Goal: Transaction & Acquisition: Purchase product/service

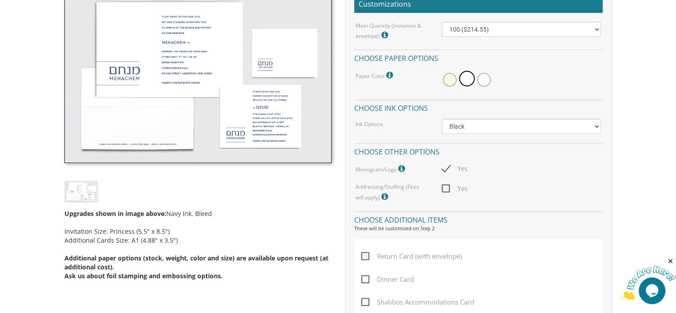
scroll to position [279, 0]
click at [654, 282] on img at bounding box center [648, 282] width 55 height 35
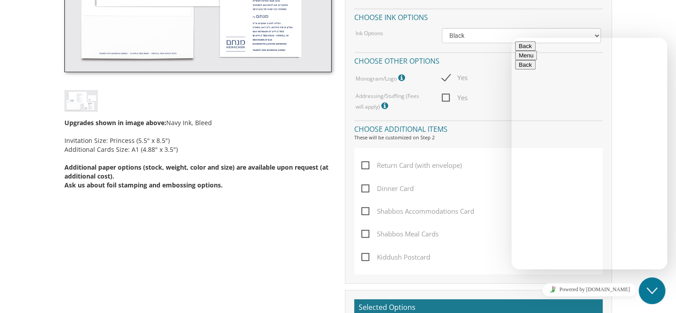
scroll to position [365, 0]
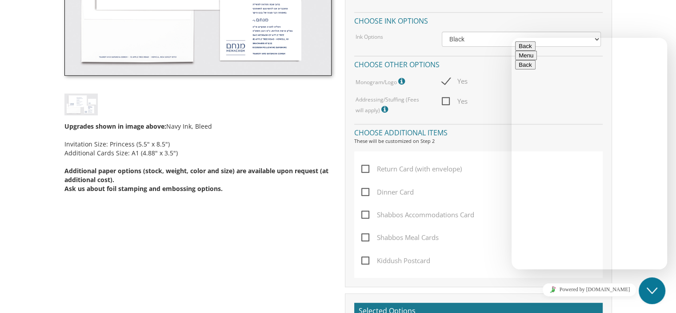
click at [535, 301] on textarea at bounding box center [555, 304] width 81 height 7
type textarea "Hello. I would like help getting started with ordering bar mitzvah invitations."
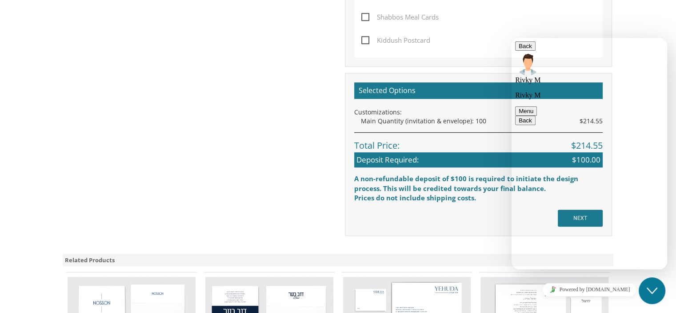
scroll to position [564, 0]
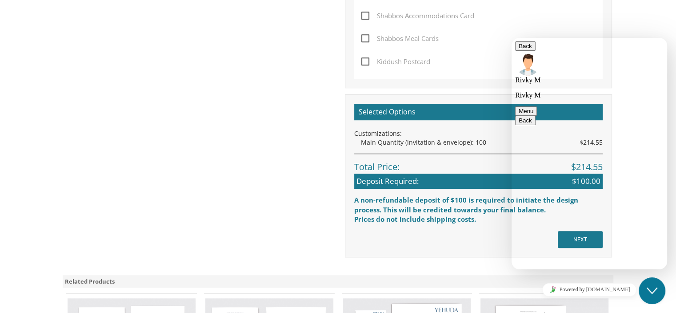
drag, startPoint x: 545, startPoint y: 186, endPoint x: 632, endPoint y: 186, distance: 87.1
copy link "[EMAIL_ADDRESS][DOMAIN_NAME]"
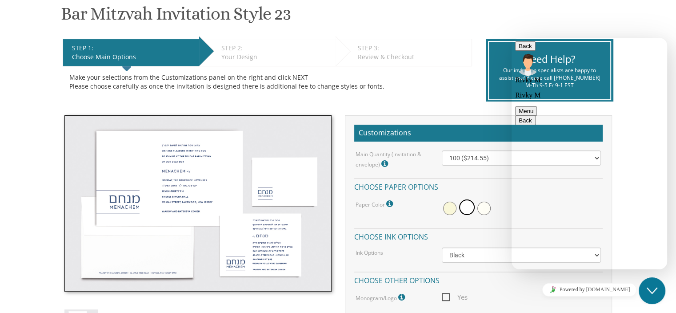
scroll to position [149, 0]
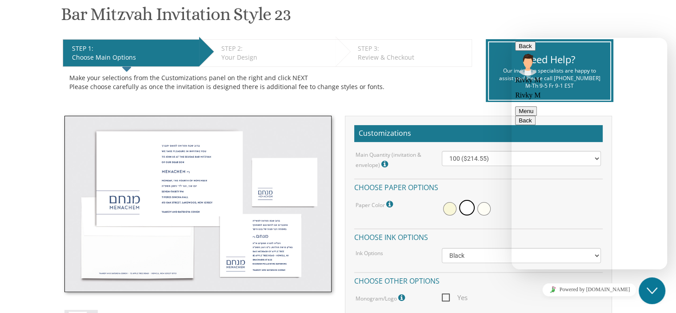
drag, startPoint x: 576, startPoint y: 262, endPoint x: 525, endPoint y: 266, distance: 51.7
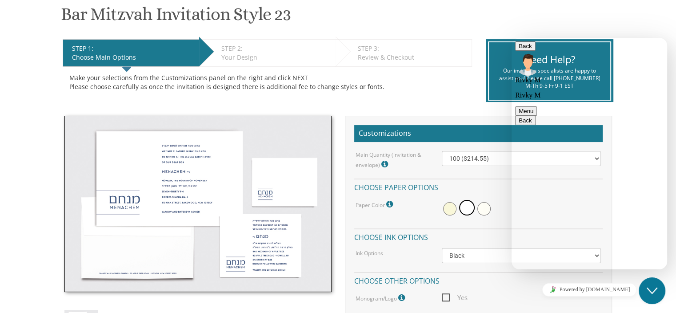
type textarea "yes thank you."
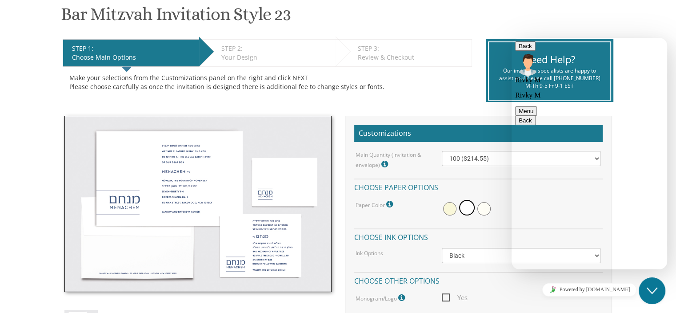
click at [537, 106] on button "Menu" at bounding box center [526, 110] width 22 height 9
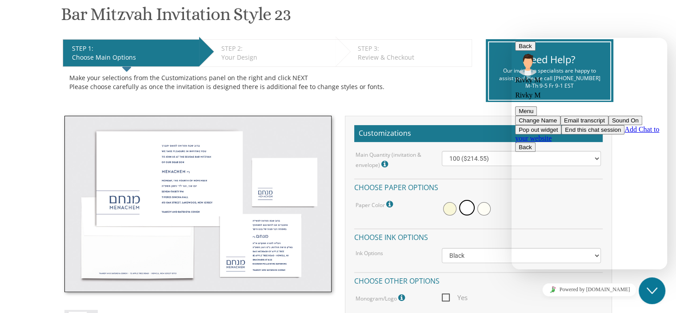
click at [657, 295] on icon "Close Chat This icon closes the chat window." at bounding box center [652, 290] width 11 height 11
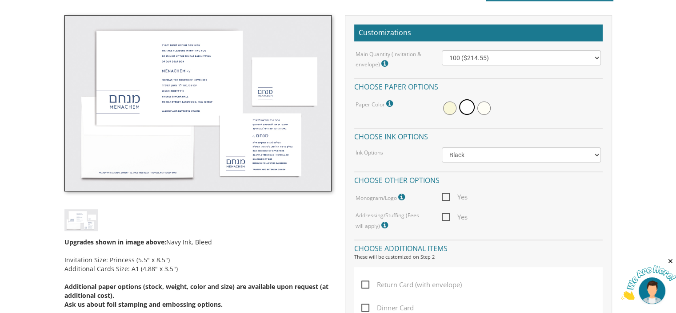
scroll to position [249, 0]
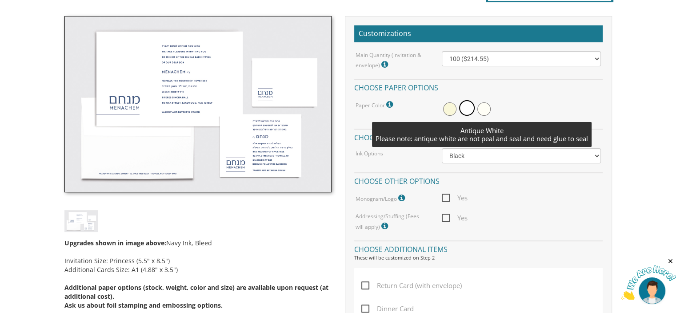
click at [484, 112] on span at bounding box center [483, 108] width 13 height 13
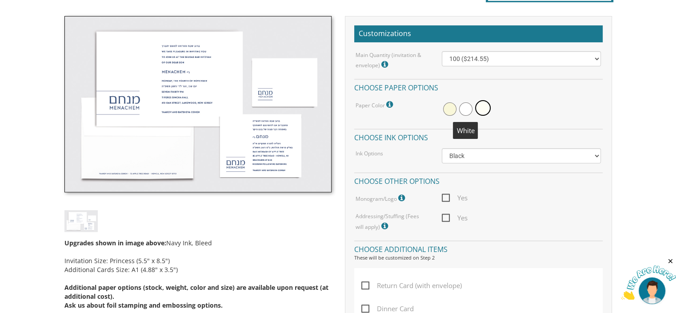
click at [459, 108] on span at bounding box center [465, 108] width 13 height 13
click at [448, 108] on span at bounding box center [449, 108] width 13 height 13
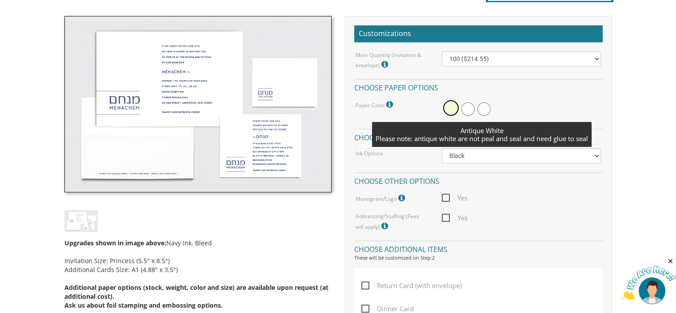
click at [481, 107] on span at bounding box center [483, 108] width 13 height 13
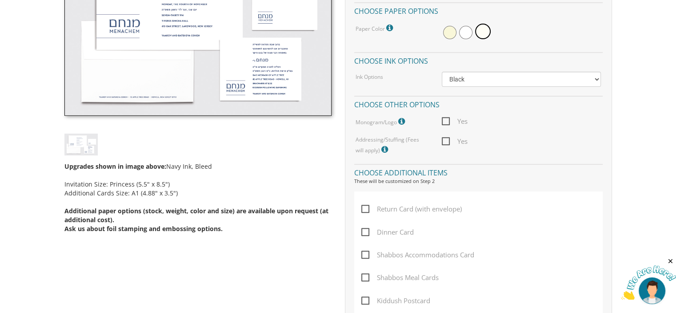
scroll to position [326, 0]
click at [469, 82] on select "Black Colored Ink ($65.00) Black + One Color ($100.00) Two Colors ($137.95)" at bounding box center [521, 78] width 159 height 15
click at [438, 66] on div "Main Quantity (invitation & envelope) Invitation Size: Princess (5.5" x 8.5") 1…" at bounding box center [478, 64] width 249 height 181
click at [447, 120] on span "Yes" at bounding box center [455, 120] width 26 height 11
click at [447, 120] on input "Yes" at bounding box center [445, 120] width 6 height 6
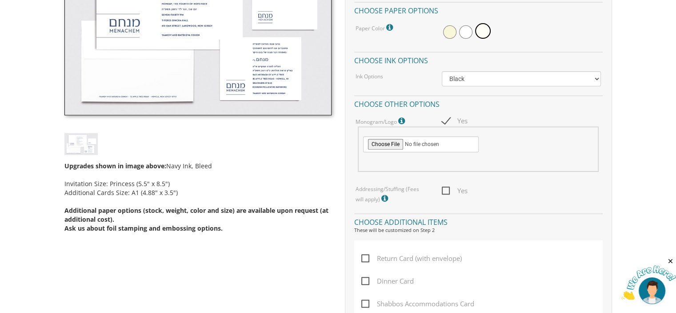
click at [443, 122] on span "Yes" at bounding box center [455, 120] width 26 height 11
click at [443, 122] on input "Yes" at bounding box center [445, 120] width 6 height 6
checkbox input "false"
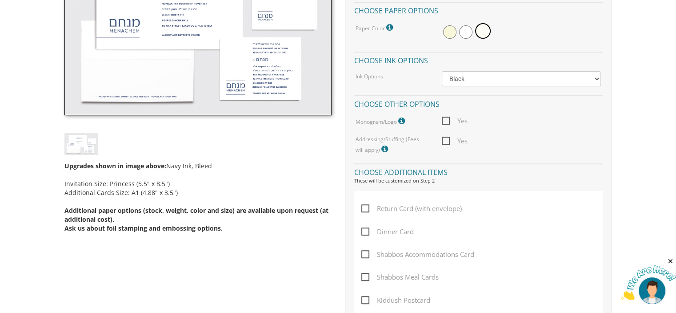
click at [447, 140] on span "Yes" at bounding box center [455, 140] width 26 height 11
click at [447, 140] on input "Yes" at bounding box center [445, 140] width 6 height 6
checkbox input "true"
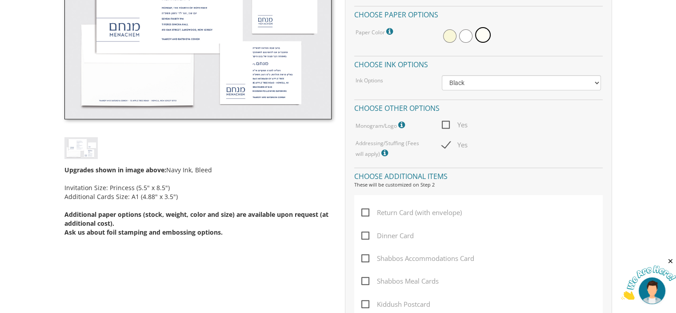
scroll to position [251, 0]
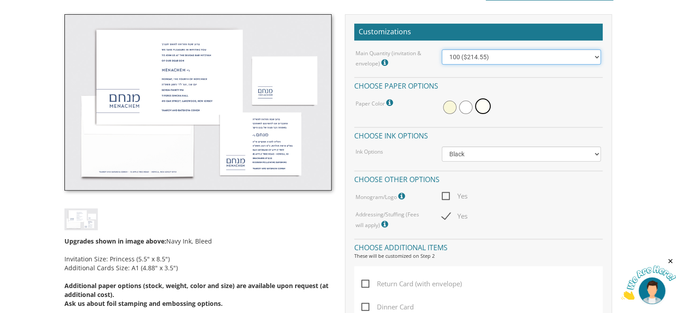
click at [482, 61] on select "100 ($214.55) 200 ($254.60) 300 ($294.25) 400 ($333.55) 500 ($373.90) 600 ($413…" at bounding box center [521, 56] width 159 height 15
select select "400"
click at [442, 49] on select "100 ($214.55) 200 ($254.60) 300 ($294.25) 400 ($333.55) 500 ($373.90) 600 ($413…" at bounding box center [521, 56] width 159 height 15
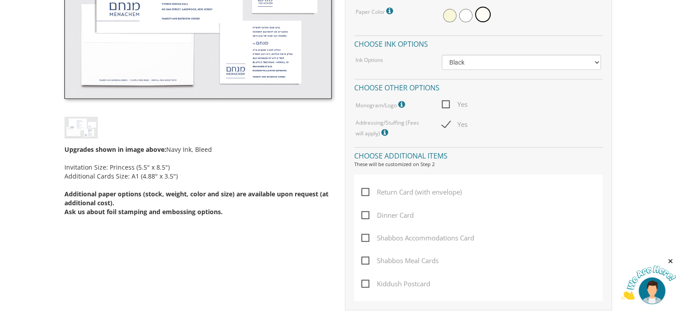
scroll to position [350, 0]
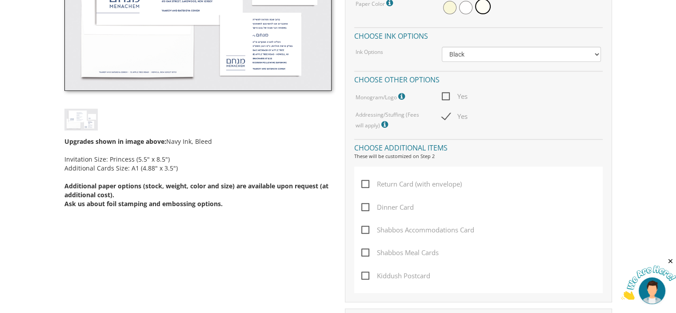
click at [363, 182] on span "Return Card (with envelope)" at bounding box center [411, 183] width 100 height 11
click at [363, 182] on input "Return Card (with envelope)" at bounding box center [364, 183] width 6 height 6
checkbox input "true"
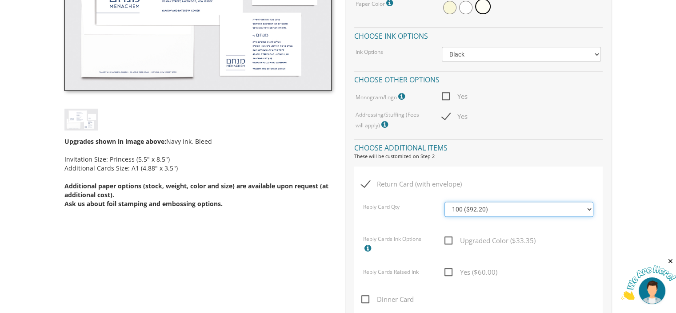
click at [473, 214] on select "100 ($92.20) 200 ($119.30) 300 ($141.90) 400 ($168.75) 500 ($191.00) 600 ($217.…" at bounding box center [519, 208] width 149 height 15
select select "300"
click at [445, 201] on select "100 ($92.20) 200 ($119.30) 300 ($141.90) 400 ($168.75) 500 ($191.00) 600 ($217.…" at bounding box center [519, 208] width 149 height 15
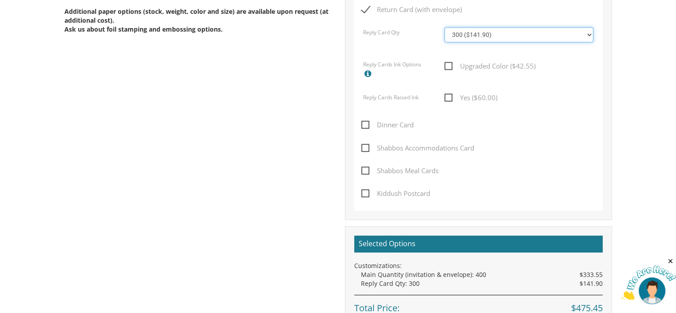
scroll to position [528, 0]
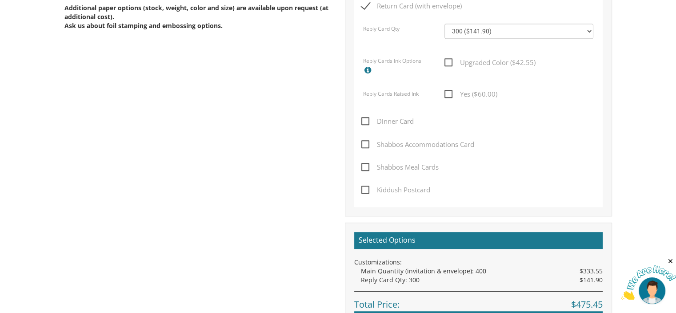
click at [365, 190] on span "Kiddush Postcard" at bounding box center [395, 189] width 69 height 11
click at [365, 190] on input "Kiddush Postcard" at bounding box center [364, 189] width 6 height 6
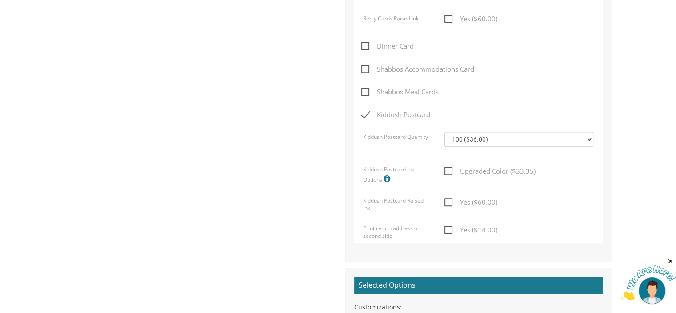
scroll to position [602, 0]
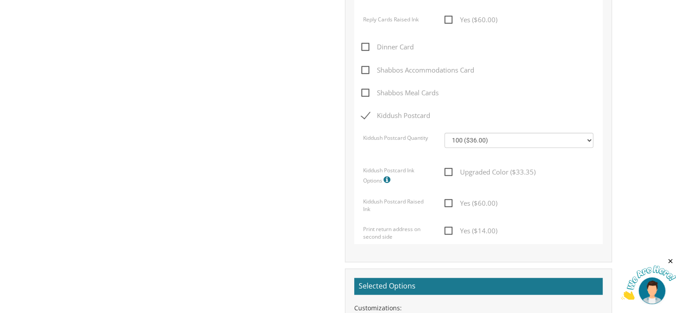
click at [369, 111] on span "Kiddush Postcard" at bounding box center [395, 115] width 69 height 11
click at [367, 112] on input "Kiddush Postcard" at bounding box center [364, 115] width 6 height 6
checkbox input "false"
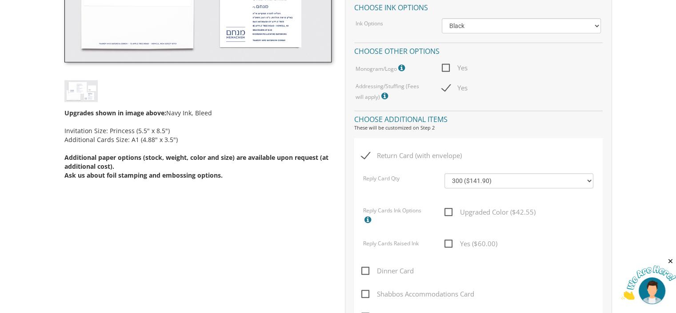
scroll to position [357, 0]
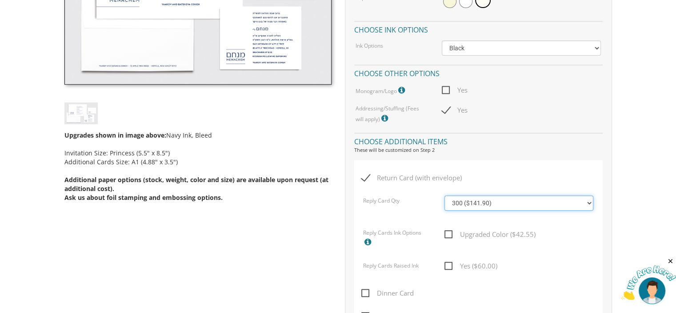
click at [481, 204] on select "100 ($92.20) 200 ($119.30) 300 ($141.90) 400 ($168.75) 500 ($191.00) 600 ($217.…" at bounding box center [519, 202] width 149 height 15
select select "400"
click at [445, 195] on select "100 ($92.20) 200 ($119.30) 300 ($141.90) 400 ($168.75) 500 ($191.00) 600 ($217.…" at bounding box center [519, 202] width 149 height 15
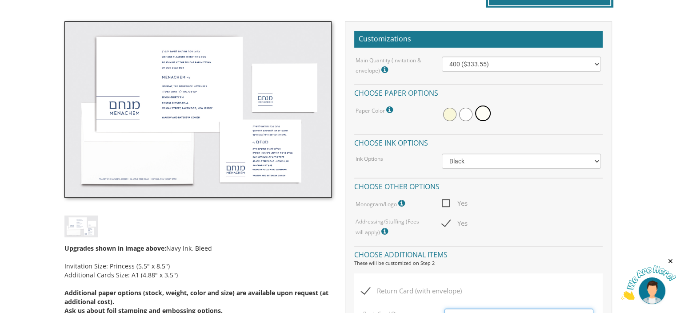
scroll to position [240, 0]
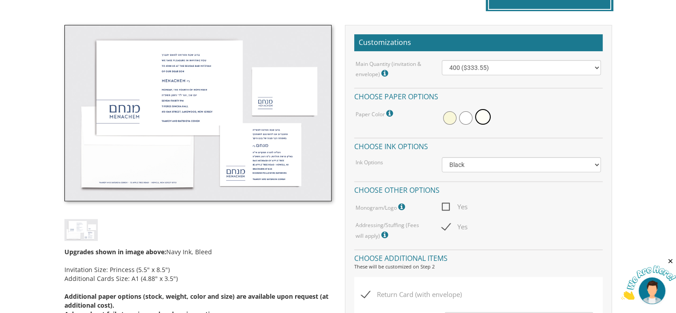
click at [473, 171] on div "Main Quantity (invitation & envelope) Invitation Size: Princess (5.5" x 8.5") 1…" at bounding box center [478, 150] width 249 height 181
click at [490, 160] on select "Black Colored Ink ($65.00) Black + One Color ($100.00) Two Colors ($165.00)" at bounding box center [521, 164] width 159 height 15
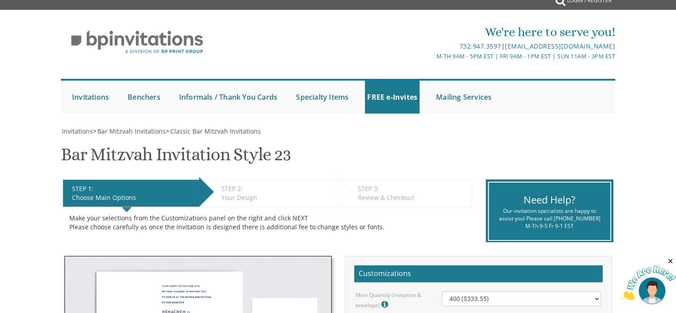
scroll to position [5, 0]
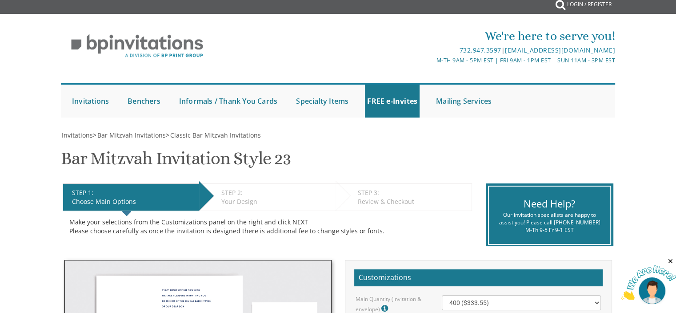
click at [0, 0] on link "Bar Mitzvah" at bounding box center [0, 0] width 0 height 0
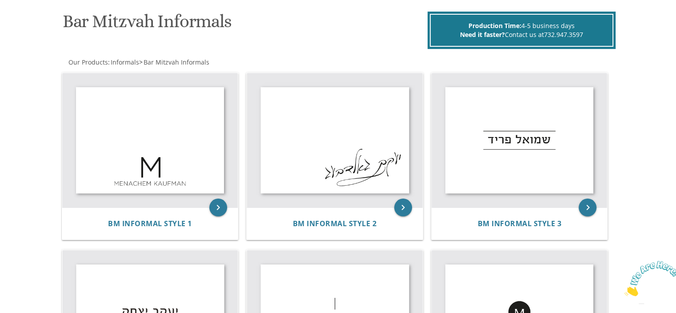
scroll to position [131, 0]
click at [335, 181] on img at bounding box center [335, 140] width 176 height 135
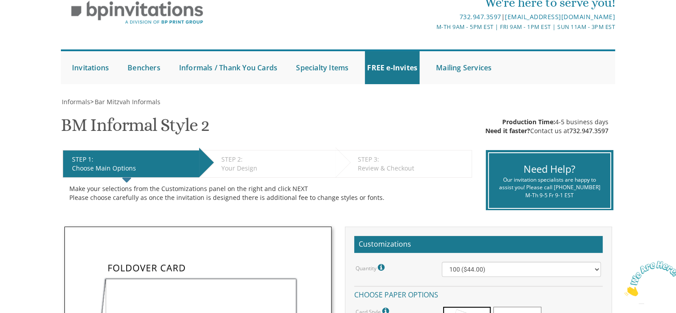
scroll to position [38, 0]
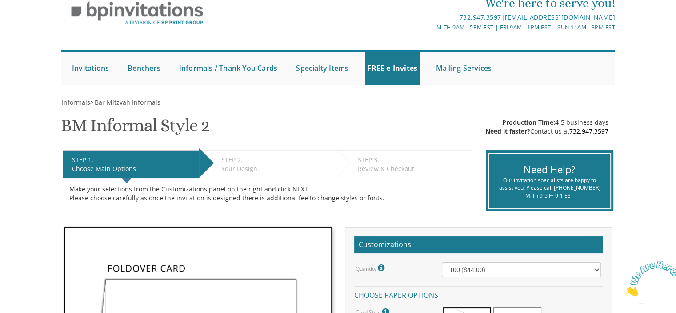
click at [0, 0] on link "Bar Mitzvah" at bounding box center [0, 0] width 0 height 0
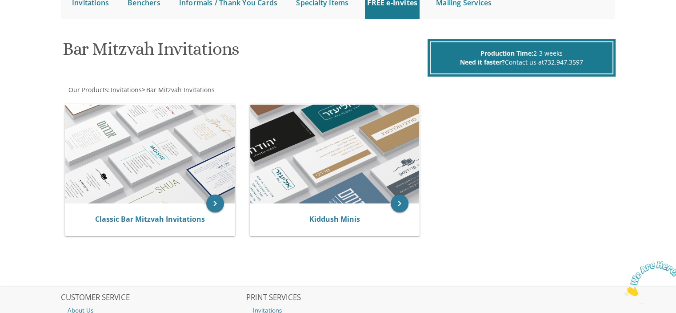
scroll to position [101, 0]
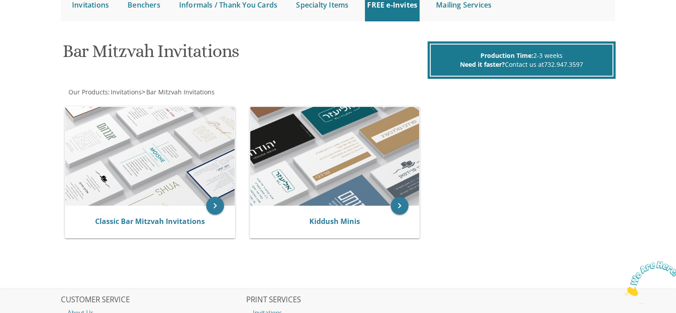
click at [317, 185] on img at bounding box center [334, 156] width 169 height 99
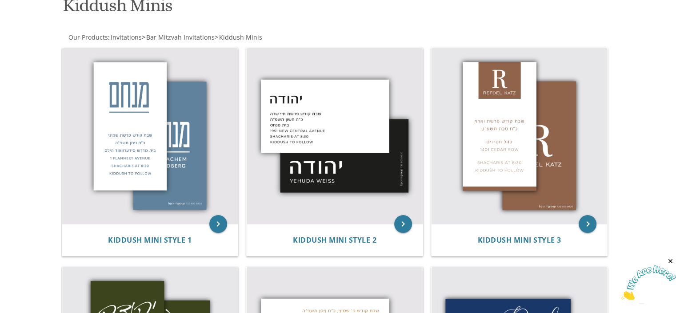
scroll to position [144, 0]
